Goal: Transaction & Acquisition: Purchase product/service

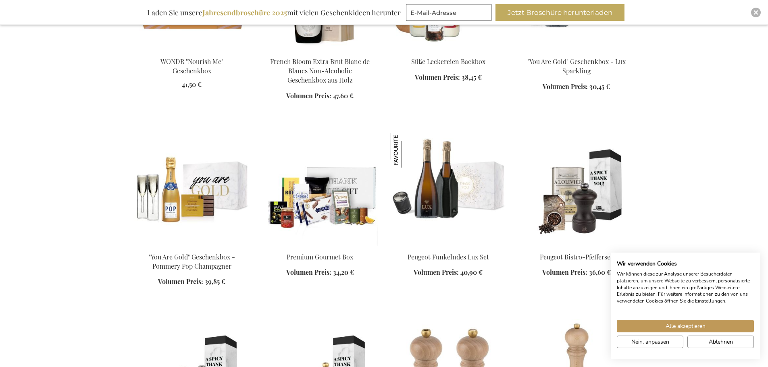
scroll to position [806, 0]
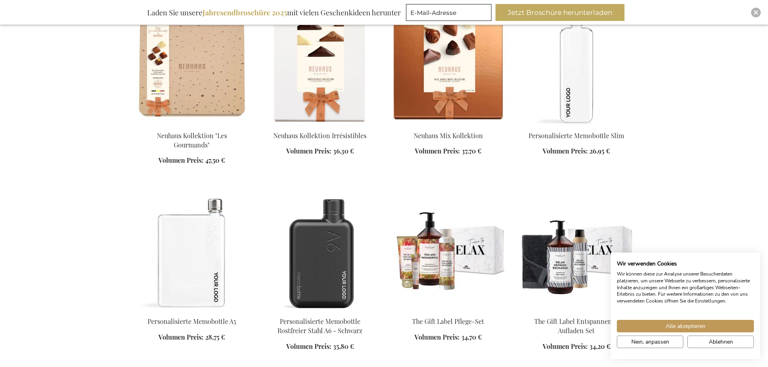
scroll to position [1330, 0]
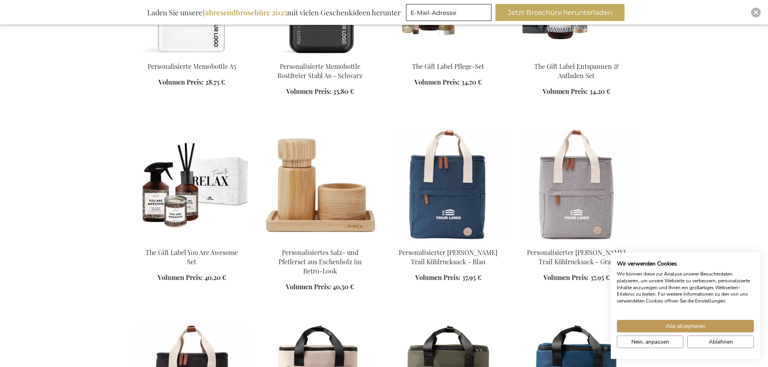
scroll to position [1572, 0]
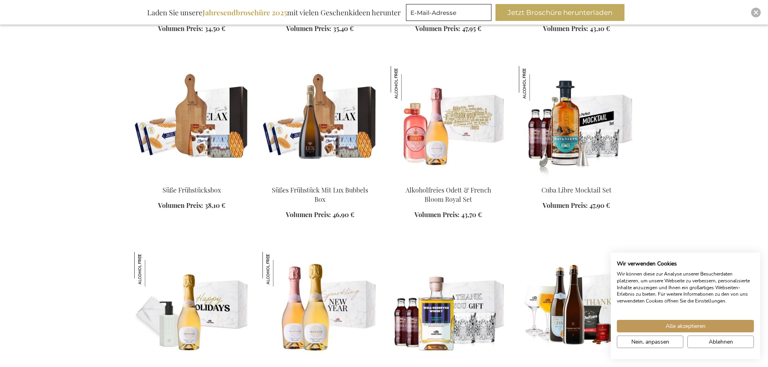
scroll to position [2418, 0]
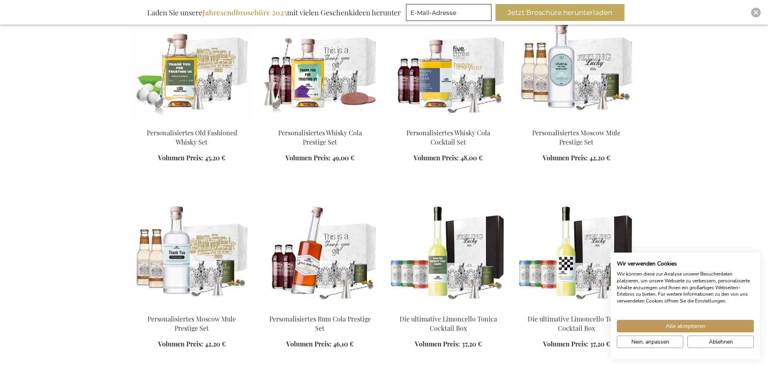
scroll to position [2821, 0]
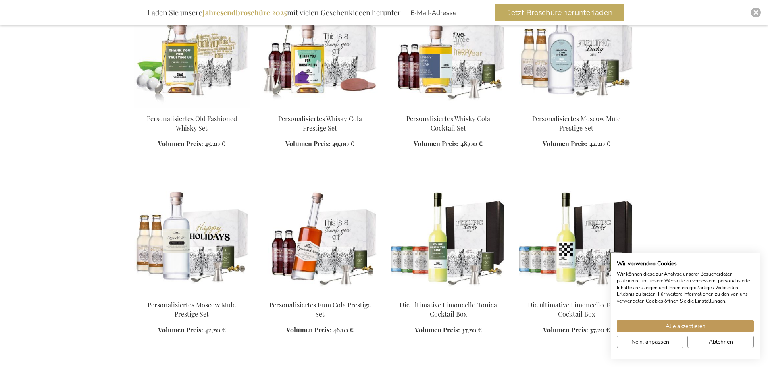
click at [168, 226] on img at bounding box center [191, 237] width 115 height 113
